Goal: Task Accomplishment & Management: Complete application form

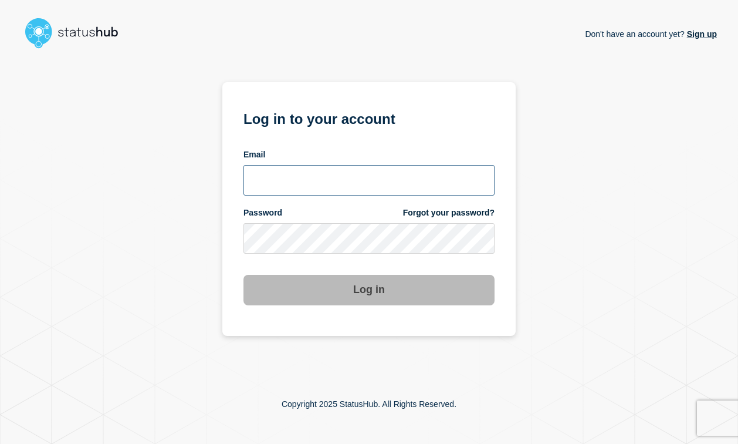
type input "[PERSON_NAME][EMAIL_ADDRESS][PERSON_NAME][DOMAIN_NAME]"
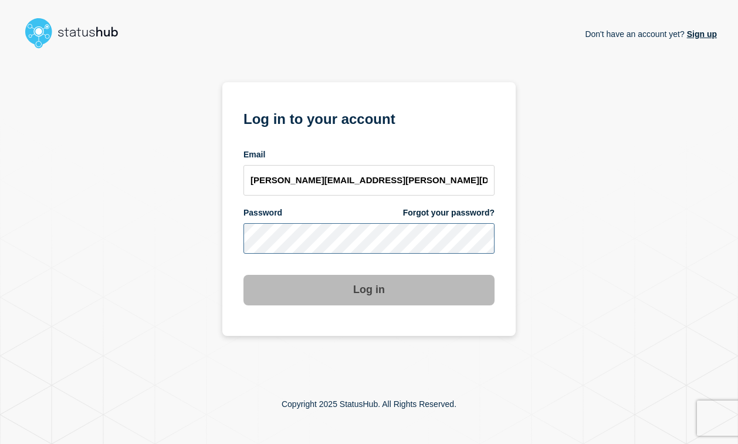
click at [369, 290] on button "Log in" at bounding box center [369, 290] width 251 height 31
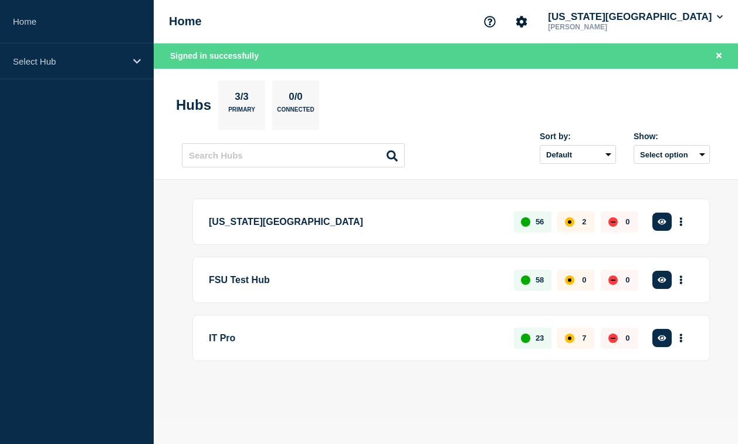
click at [341, 342] on p "IT Pro" at bounding box center [355, 338] width 292 height 22
click at [683, 342] on button "More actions" at bounding box center [681, 338] width 15 height 22
click at [663, 381] on button "Create incident" at bounding box center [663, 378] width 59 height 10
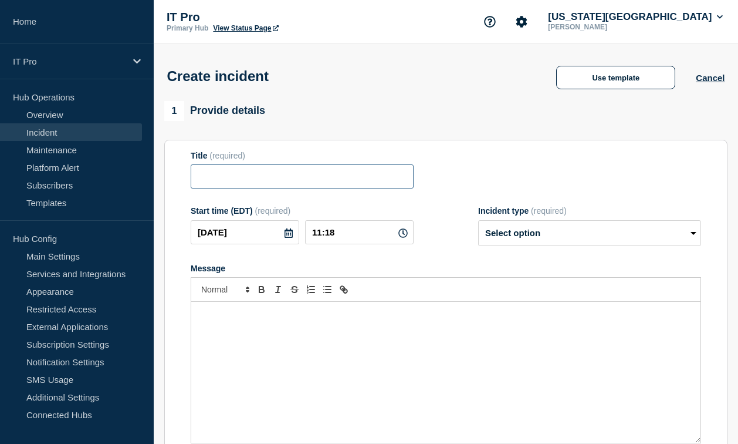
click at [259, 184] on input "Title" at bounding box center [302, 176] width 223 height 24
paste input "FSUSecure"
type input "FSUSecure"
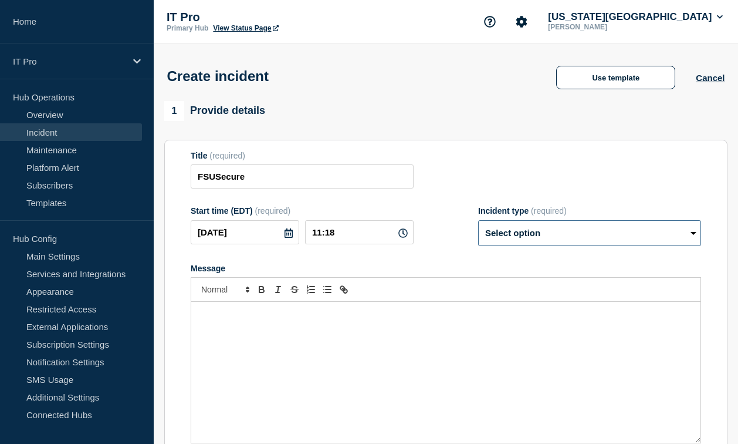
select select "identified"
click at [240, 319] on p "Message" at bounding box center [446, 314] width 492 height 11
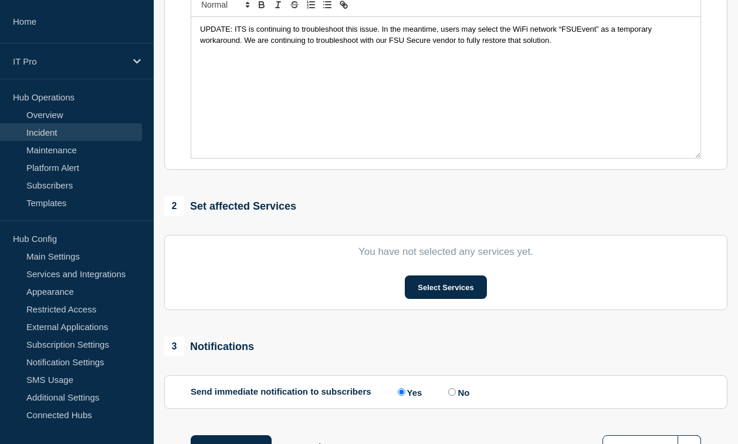
scroll to position [295, 0]
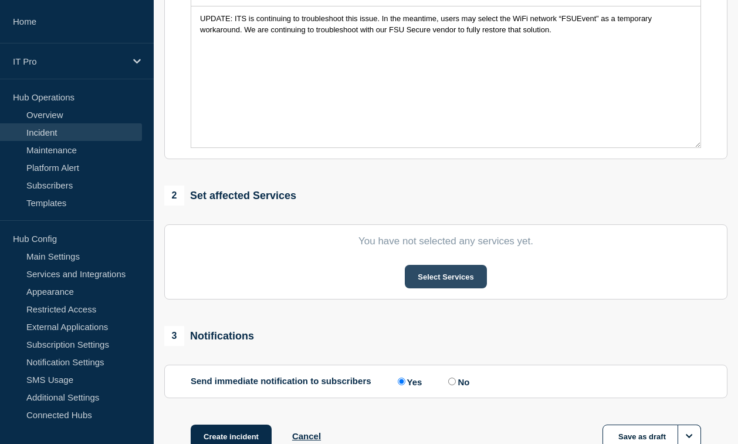
click at [442, 283] on button "Select Services" at bounding box center [446, 276] width 82 height 23
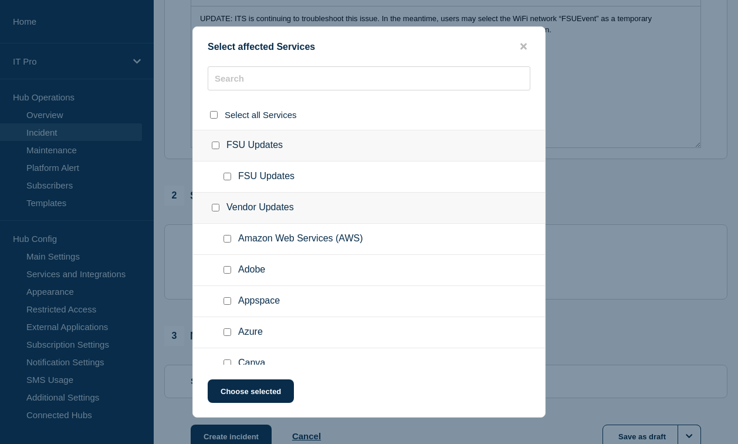
click at [213, 149] on input "FSU Updates checkbox" at bounding box center [216, 145] width 8 height 8
checkbox input "true"
click at [254, 394] on button "Choose selected" at bounding box center [251, 390] width 86 height 23
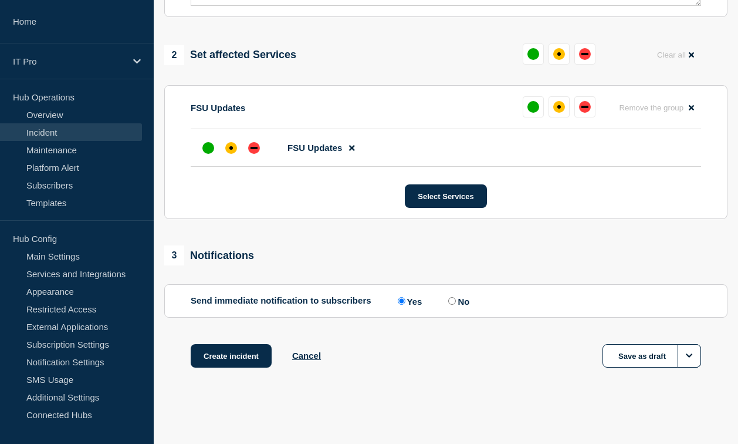
scroll to position [448, 0]
click at [219, 355] on button "Create incident" at bounding box center [231, 355] width 81 height 23
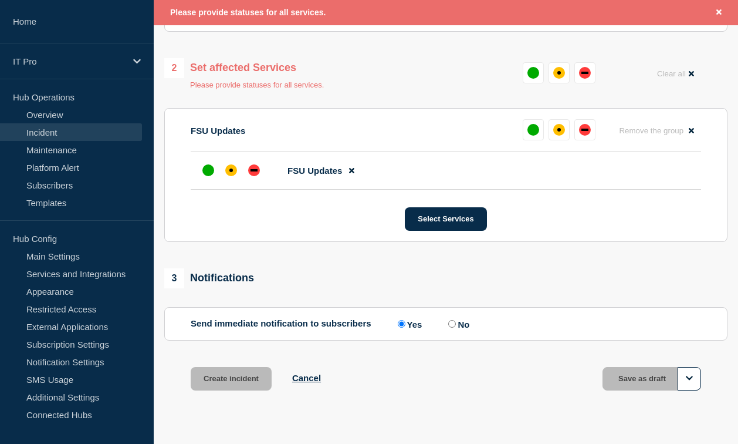
scroll to position [286, 0]
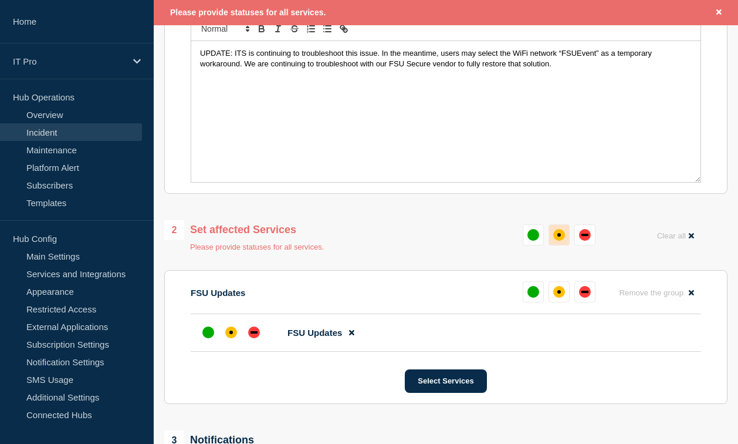
click at [562, 241] on div "affected" at bounding box center [559, 235] width 12 height 12
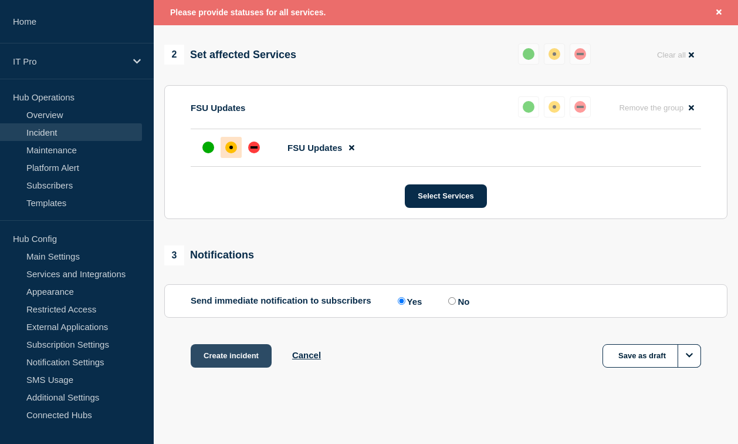
click at [228, 355] on button "Create incident" at bounding box center [231, 355] width 81 height 23
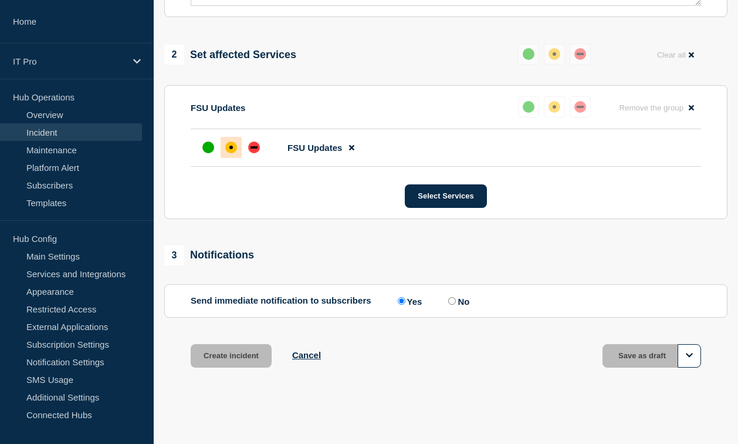
scroll to position [448, 0]
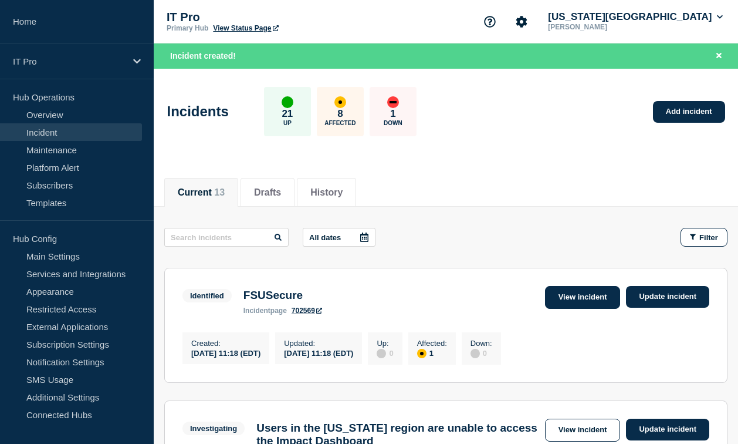
click at [571, 293] on link "View incident" at bounding box center [583, 297] width 76 height 23
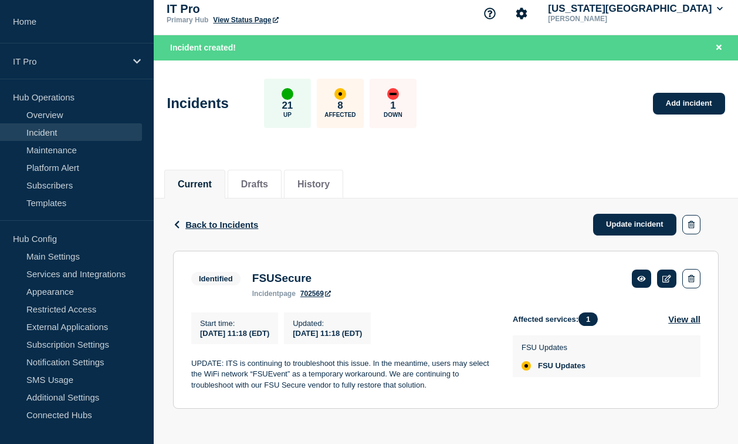
scroll to position [16, 0]
